Goal: Transaction & Acquisition: Book appointment/travel/reservation

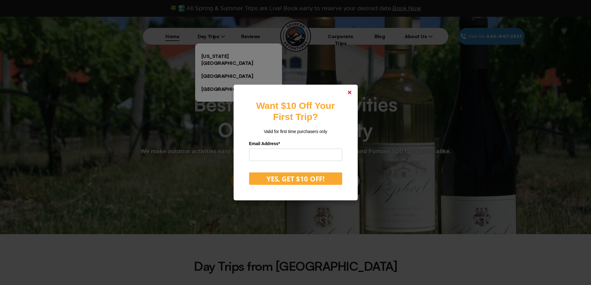
click at [352, 91] on icon at bounding box center [350, 93] width 4 height 4
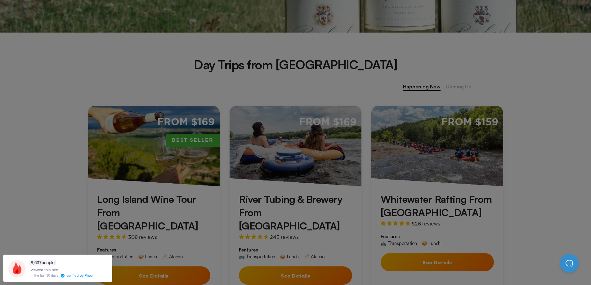
scroll to position [248, 0]
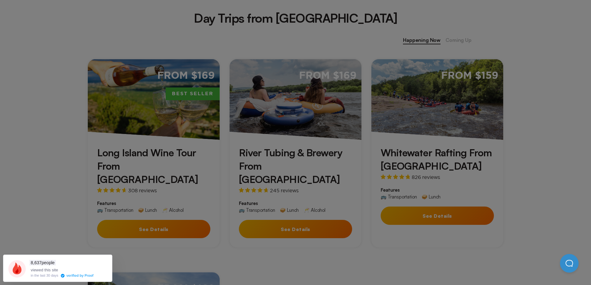
click at [271, 257] on div at bounding box center [295, 142] width 591 height 285
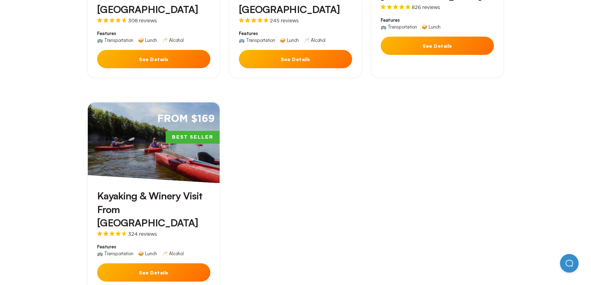
scroll to position [466, 0]
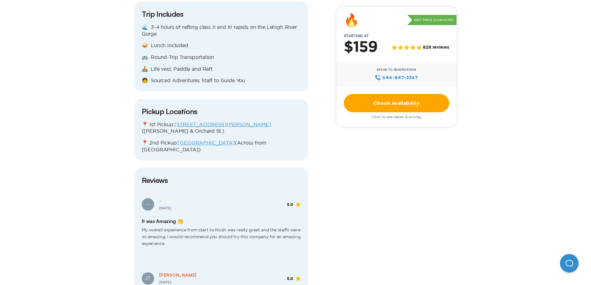
scroll to position [807, 0]
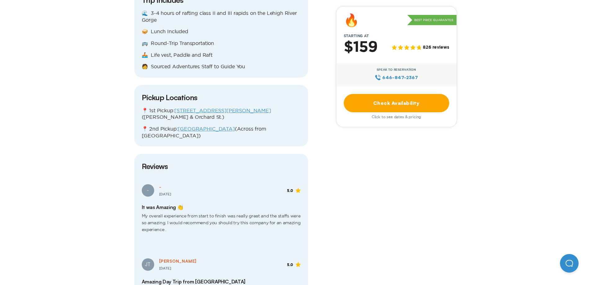
drag, startPoint x: 251, startPoint y: 79, endPoint x: 174, endPoint y: 79, distance: 77.3
click at [174, 107] on p "📍 1st Pickup: 85 Delancey St, Lower East Side (Delancey & Orchard St.)" at bounding box center [221, 113] width 159 height 13
copy link "85 Delancey St, Lower East Side"
drag, startPoint x: 227, startPoint y: 97, endPoint x: 177, endPoint y: 97, distance: 50.0
click at [177, 126] on p "📍 2nd Pickup: West 45th & 11th Ave (Across from Gotham Market)" at bounding box center [221, 132] width 159 height 13
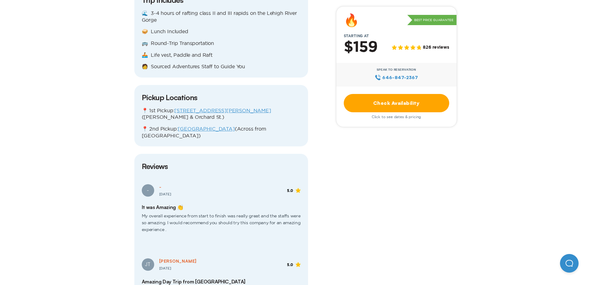
copy link "West 45th & 11th Ave"
drag, startPoint x: 349, startPoint y: 178, endPoint x: 296, endPoint y: 176, distance: 52.8
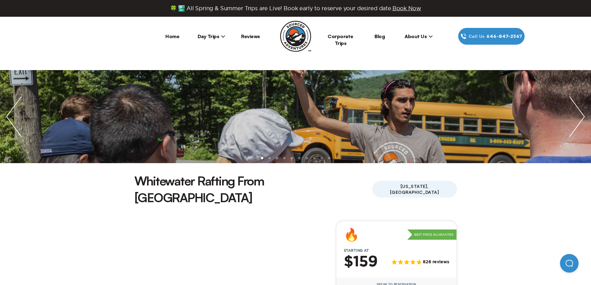
scroll to position [155, 0]
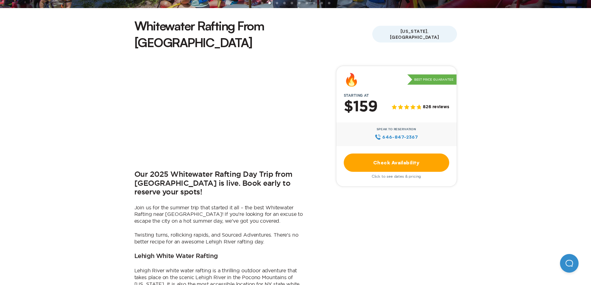
click at [401, 154] on link "Check Availability" at bounding box center [397, 163] width 106 height 18
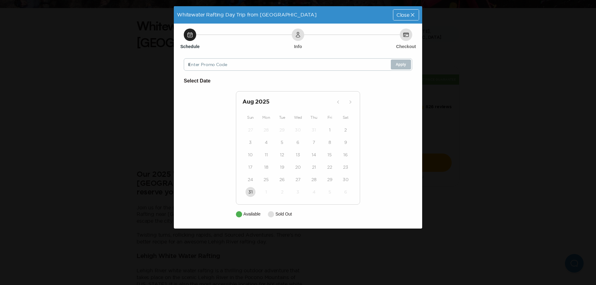
click at [274, 214] on div at bounding box center [271, 214] width 6 height 6
click at [262, 99] on h2 "Aug 2025" at bounding box center [287, 102] width 91 height 9
click at [246, 103] on h2 "Aug 2025" at bounding box center [287, 102] width 91 height 9
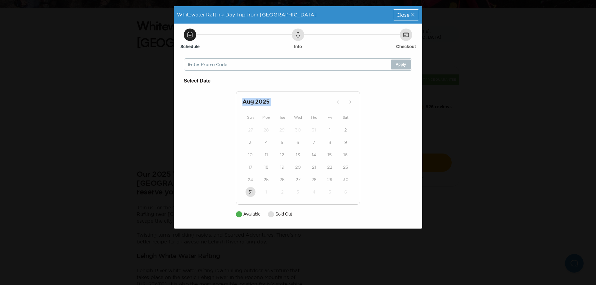
click at [246, 103] on h2 "Aug 2025" at bounding box center [287, 102] width 91 height 9
click at [256, 101] on h2 "Aug 2025" at bounding box center [287, 102] width 91 height 9
click at [271, 213] on div at bounding box center [271, 214] width 6 height 6
click at [284, 109] on div "Aug 2025 Sun Mon Tue Wed Thu Fri Sat 27 28 29 30 31 1 2 3 4 5 6 7 8 9 10 11 12 …" at bounding box center [298, 148] width 124 height 114
drag, startPoint x: 397, startPoint y: 71, endPoint x: 398, endPoint y: 81, distance: 10.2
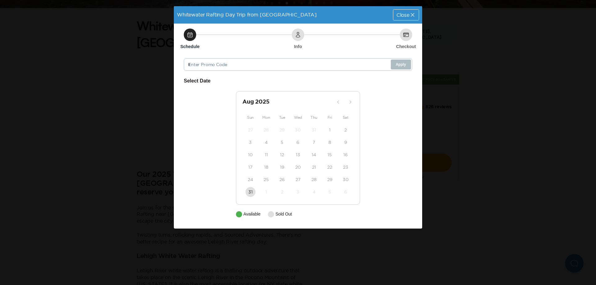
click at [398, 71] on div "Schedule Info Checkout Enter Promo Code Apply Select Date Aug 2025 Sun Mon Tue …" at bounding box center [298, 126] width 248 height 205
click at [399, 13] on span "Close" at bounding box center [402, 14] width 13 height 5
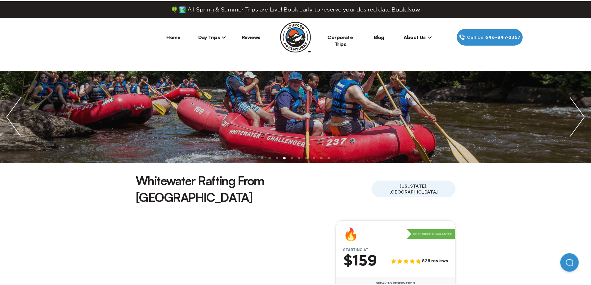
scroll to position [155, 0]
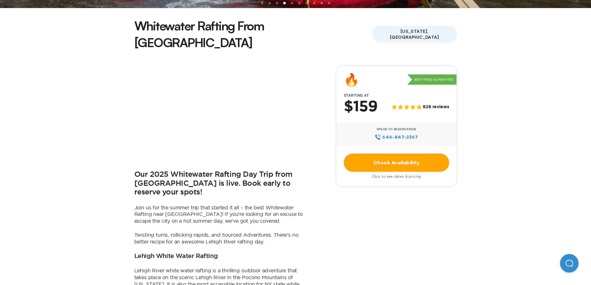
click at [416, 154] on link "Check Availability" at bounding box center [397, 163] width 106 height 18
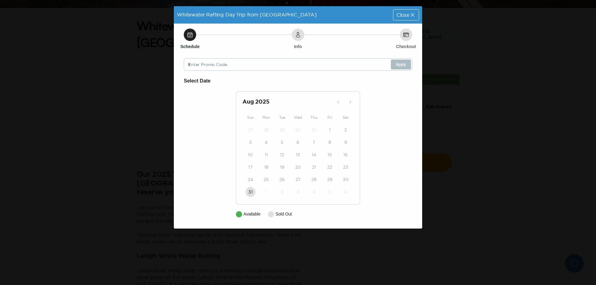
click at [331, 105] on h2 "Aug 2025" at bounding box center [287, 102] width 91 height 9
click at [265, 101] on h2 "Aug 2025" at bounding box center [287, 102] width 91 height 9
click at [262, 204] on div "Aug 2025 Sun Mon Tue Wed Thu Fri Sat 27 28 29 30 31 1 2 3 4 5 6 7 8 9 10 11 12 …" at bounding box center [298, 148] width 124 height 114
click at [412, 10] on div "Close" at bounding box center [405, 15] width 25 height 11
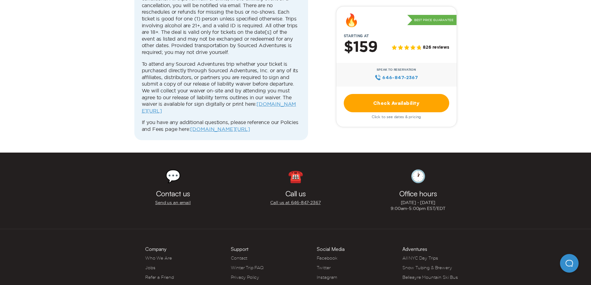
scroll to position [2568, 0]
